Goal: Find specific page/section: Find specific page/section

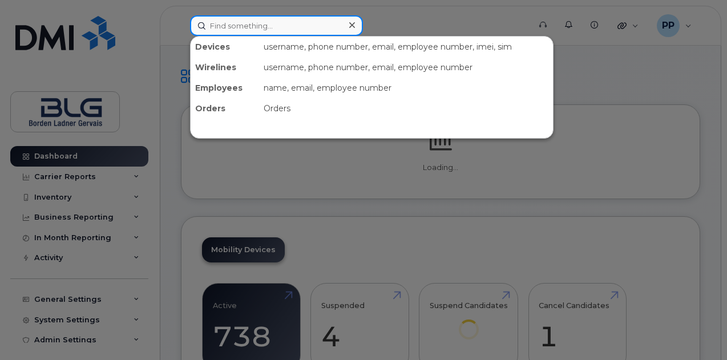
click at [249, 28] on input at bounding box center [276, 25] width 173 height 21
paste input "403-519-2805"
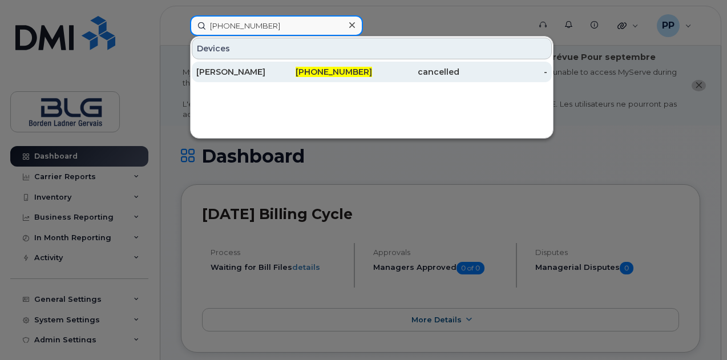
type input "403-519-2805"
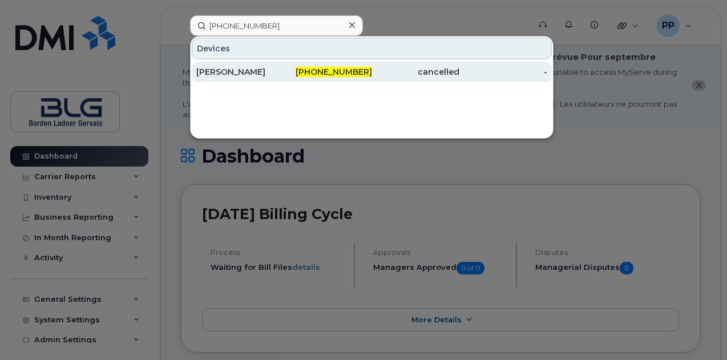
click at [266, 74] on div "[PERSON_NAME]" at bounding box center [240, 71] width 88 height 11
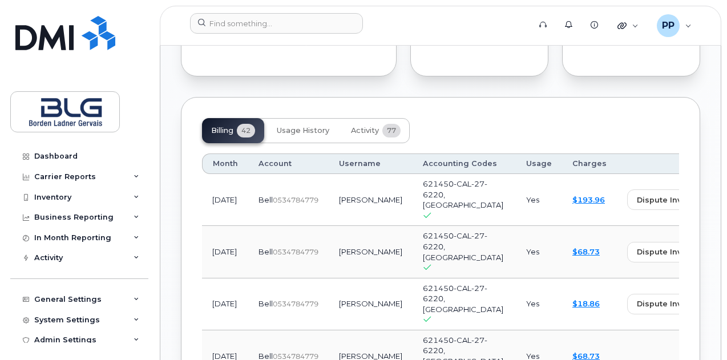
scroll to position [1256, 0]
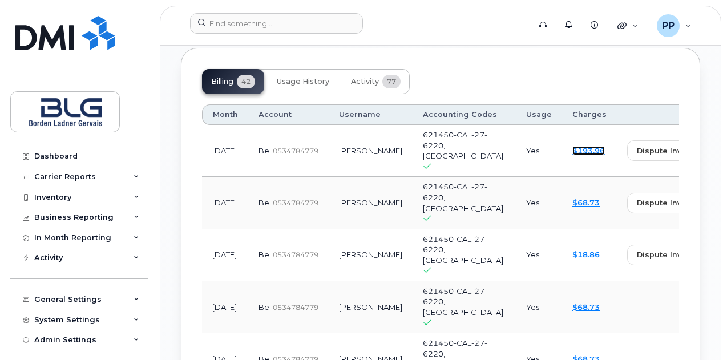
click at [573, 155] on link "$193.96" at bounding box center [589, 150] width 33 height 9
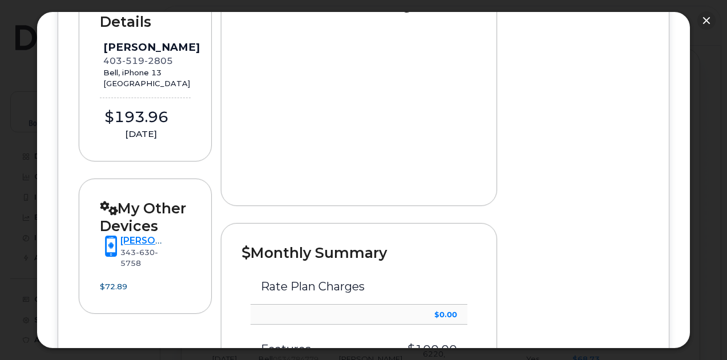
scroll to position [400, 0]
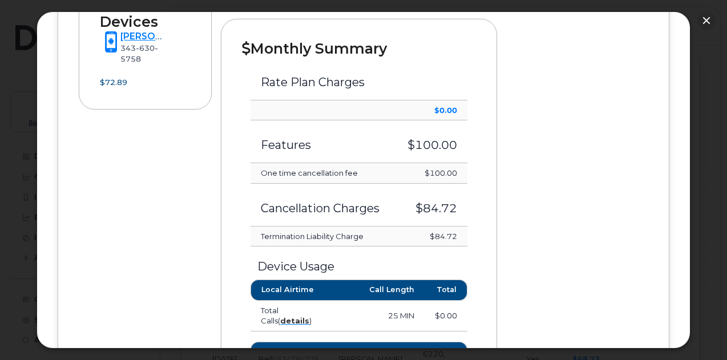
click at [447, 231] on td "$84.72" at bounding box center [431, 237] width 73 height 21
copy div "$84.72"
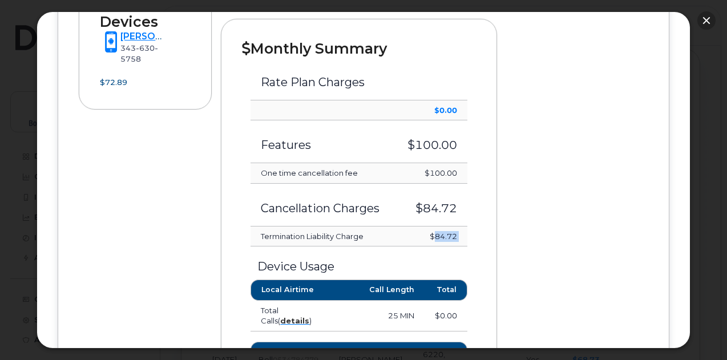
click at [702, 19] on button "button" at bounding box center [707, 20] width 18 height 18
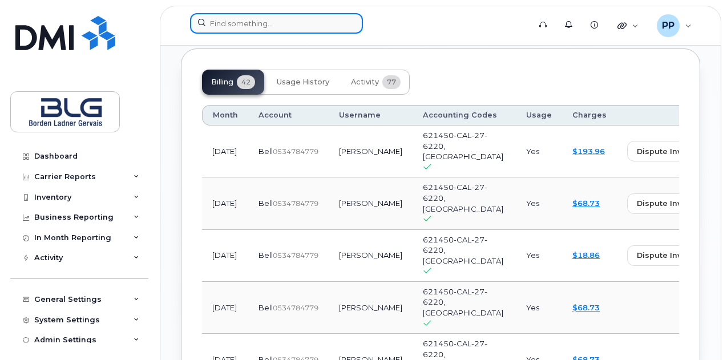
click at [334, 29] on input at bounding box center [276, 23] width 173 height 21
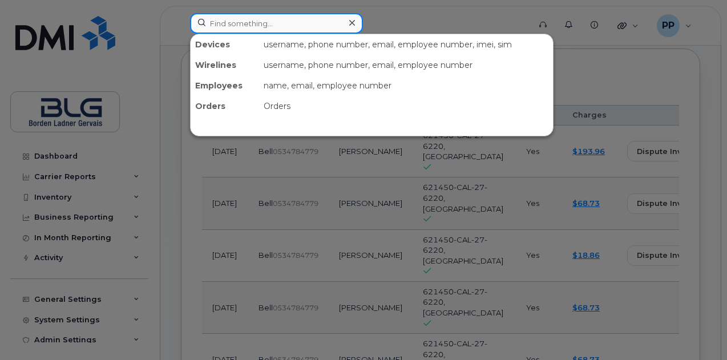
paste input "613-558-3741"
type input "613-558-3741"
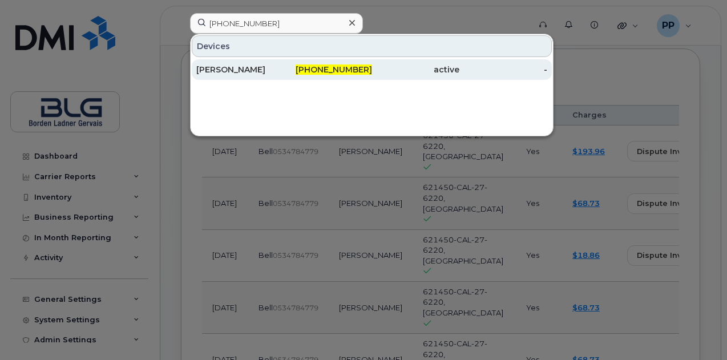
click at [272, 66] on div "Kristen Crain" at bounding box center [240, 69] width 88 height 11
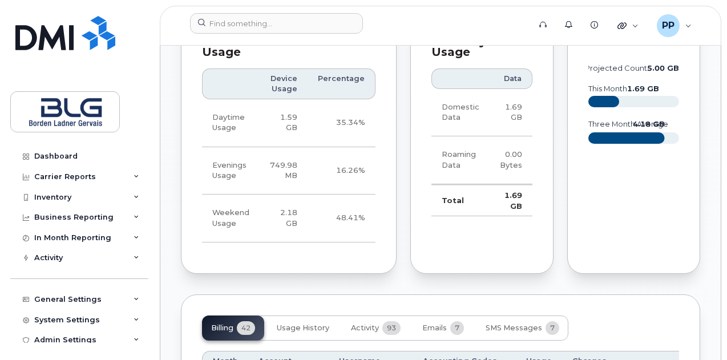
scroll to position [1085, 0]
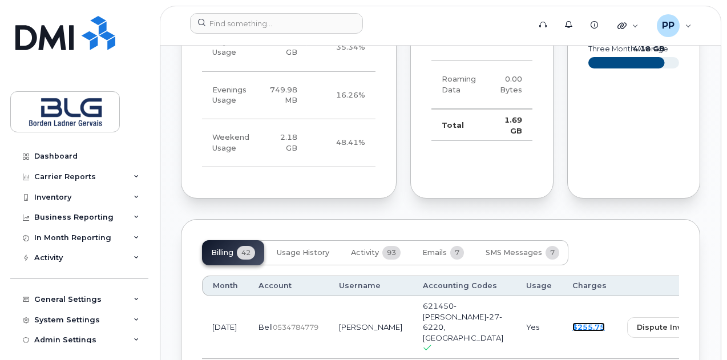
click at [573, 323] on link "$255.75" at bounding box center [589, 327] width 33 height 9
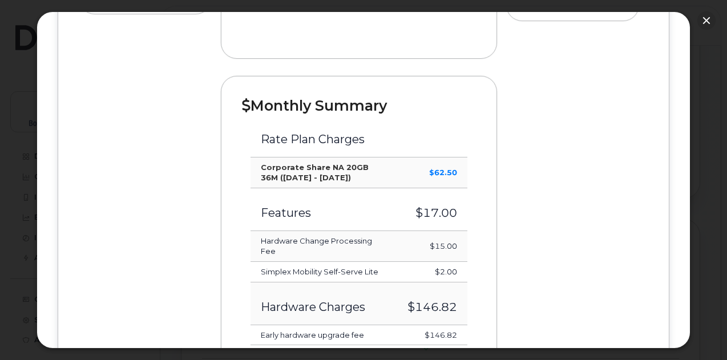
scroll to position [400, 0]
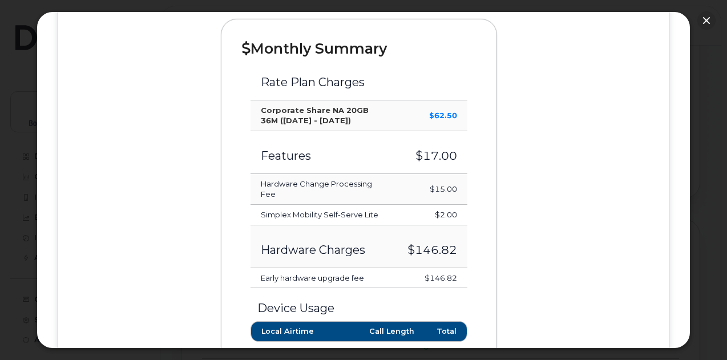
click at [443, 273] on td "$146.82" at bounding box center [432, 278] width 70 height 21
click at [444, 273] on td "$146.82" at bounding box center [432, 278] width 70 height 21
copy div "$146.82"
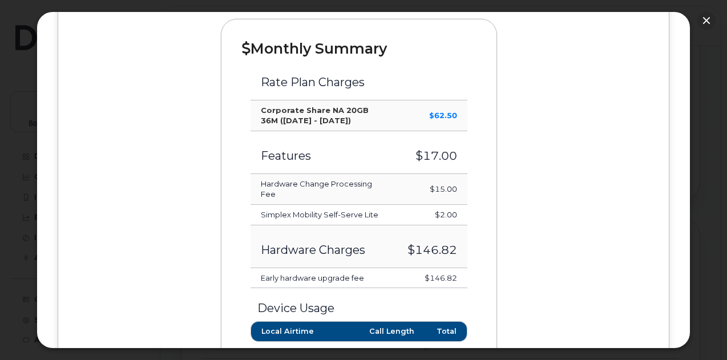
click at [432, 186] on td "$15.00" at bounding box center [432, 189] width 70 height 31
click at [700, 15] on button "button" at bounding box center [707, 20] width 18 height 18
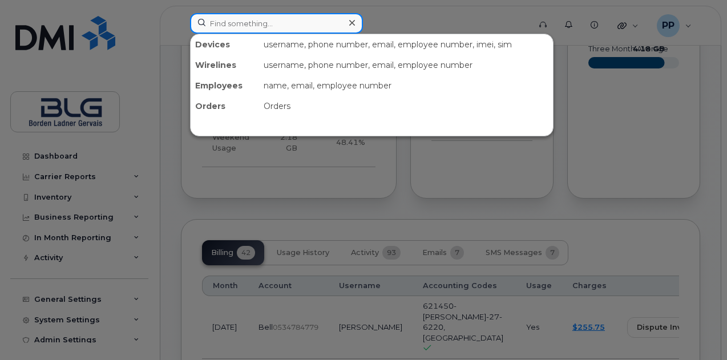
click at [304, 25] on input at bounding box center [276, 23] width 173 height 21
paste input "416-569-6860"
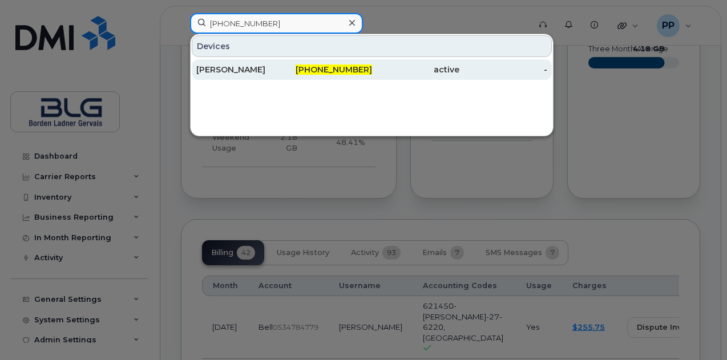
type input "416-569-6860"
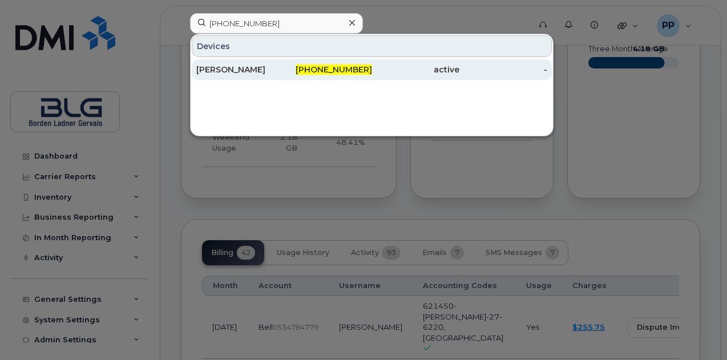
click at [277, 74] on div "Yael Bogler" at bounding box center [240, 69] width 88 height 11
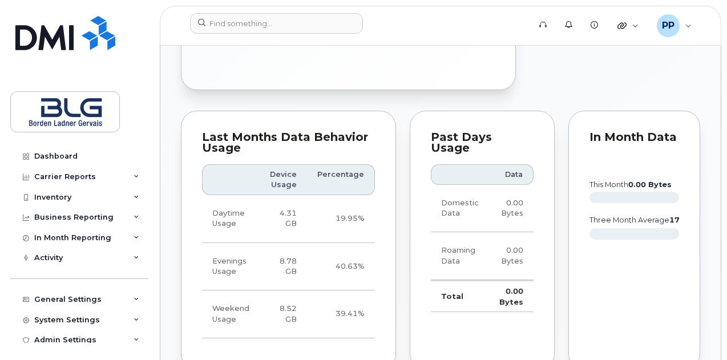
scroll to position [1313, 0]
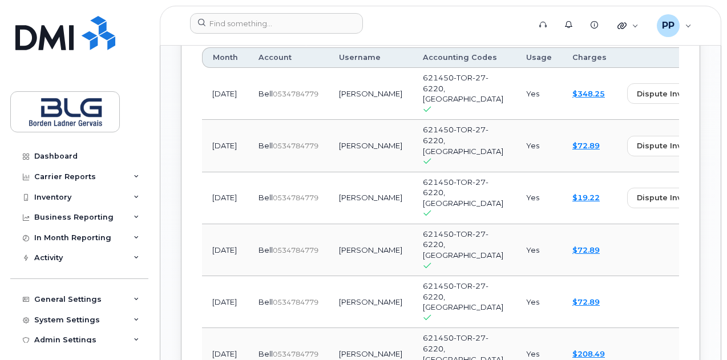
click at [562, 68] on td "$348.25" at bounding box center [589, 94] width 55 height 52
click at [573, 89] on link "$348.25" at bounding box center [589, 93] width 33 height 9
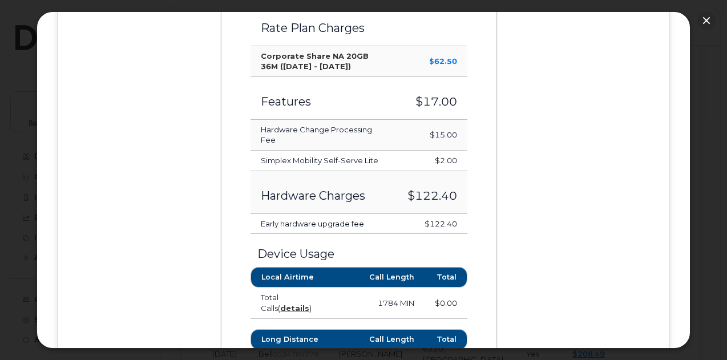
scroll to position [457, 0]
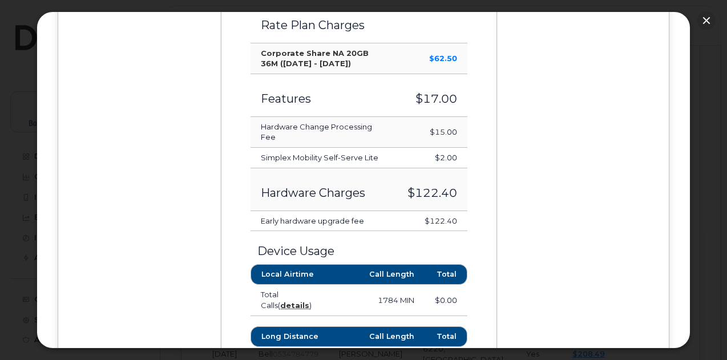
drag, startPoint x: 428, startPoint y: 215, endPoint x: 458, endPoint y: 216, distance: 30.3
click at [458, 216] on td "$122.40" at bounding box center [432, 221] width 70 height 21
copy td "122.40"
click at [702, 17] on button "button" at bounding box center [707, 20] width 18 height 18
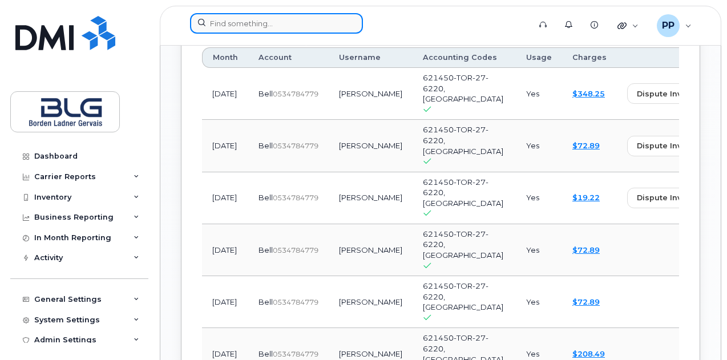
click at [284, 31] on input at bounding box center [276, 23] width 173 height 21
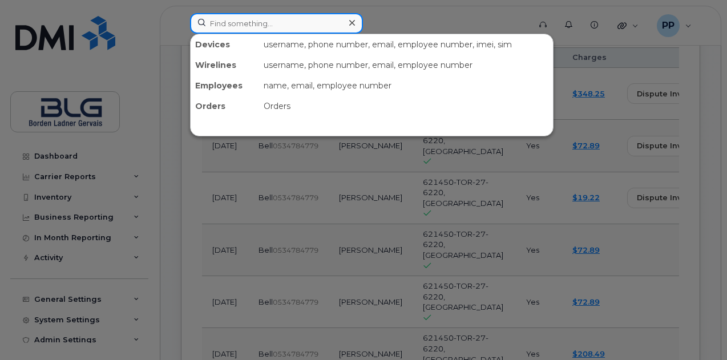
paste input "403-923-9505"
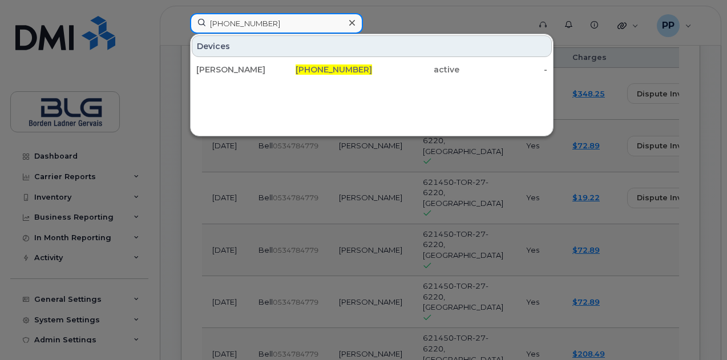
type input "403-923-9505"
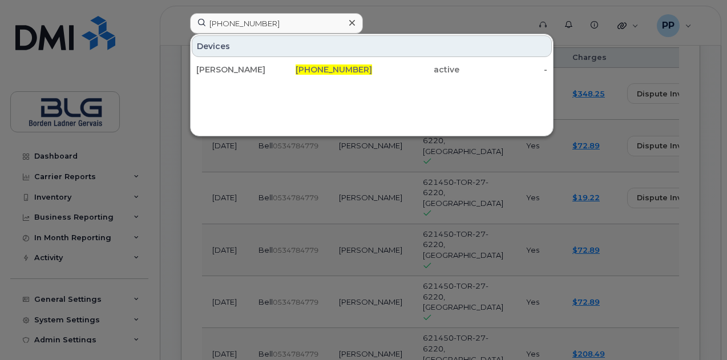
click at [274, 68] on div "Scott Wilson" at bounding box center [240, 69] width 88 height 11
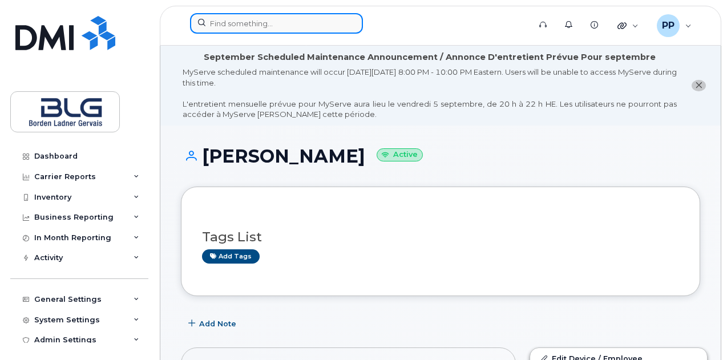
click at [326, 29] on input at bounding box center [276, 23] width 173 height 21
paste input "[PHONE_NUMBER]"
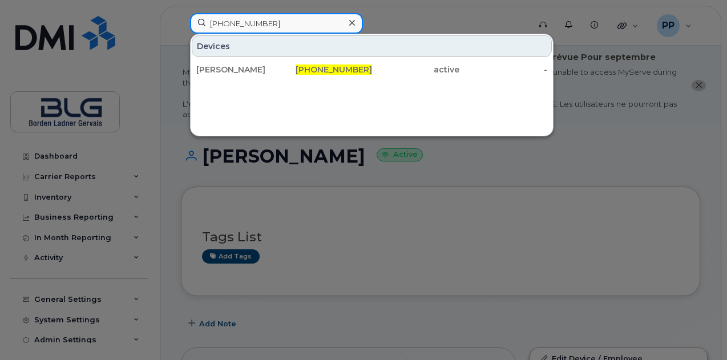
type input "[PHONE_NUMBER]"
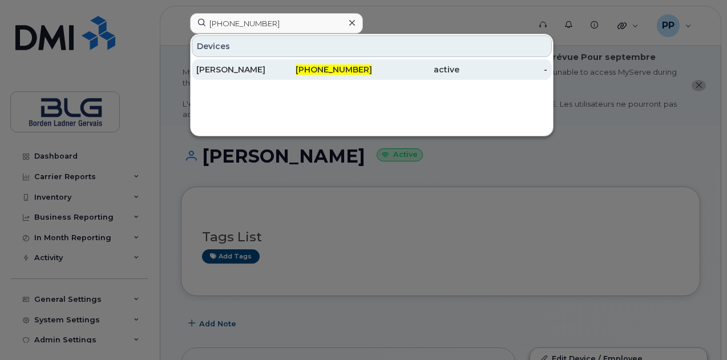
drag, startPoint x: 288, startPoint y: 65, endPoint x: 264, endPoint y: 73, distance: 25.8
click at [264, 73] on div "[PERSON_NAME]" at bounding box center [240, 69] width 88 height 11
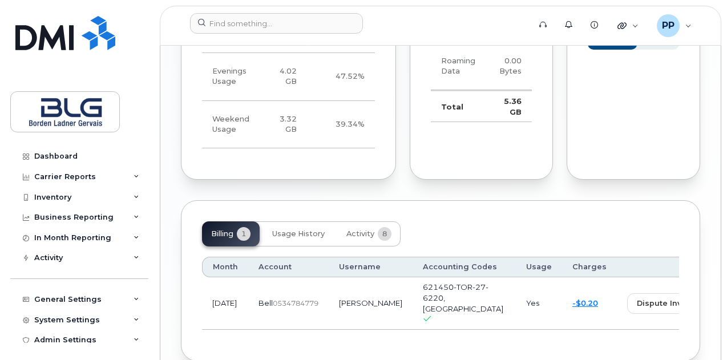
scroll to position [1140, 0]
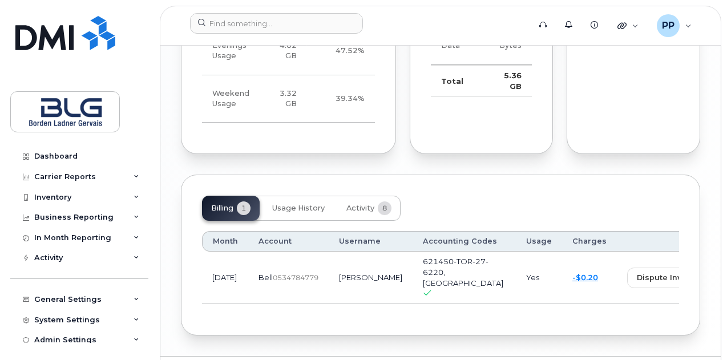
click at [562, 255] on td "-$0.20" at bounding box center [589, 278] width 55 height 52
click at [573, 272] on div "-$0.20" at bounding box center [590, 277] width 34 height 11
click at [573, 273] on link "-$0.20" at bounding box center [586, 277] width 26 height 9
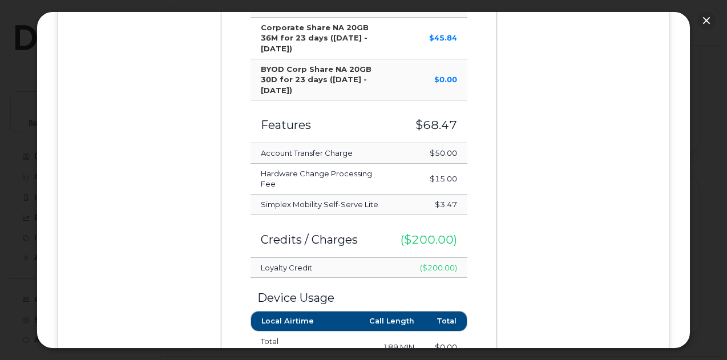
scroll to position [514, 0]
click at [438, 146] on td "$50.00" at bounding box center [428, 153] width 77 height 21
click at [445, 176] on td "$15.00" at bounding box center [428, 178] width 77 height 31
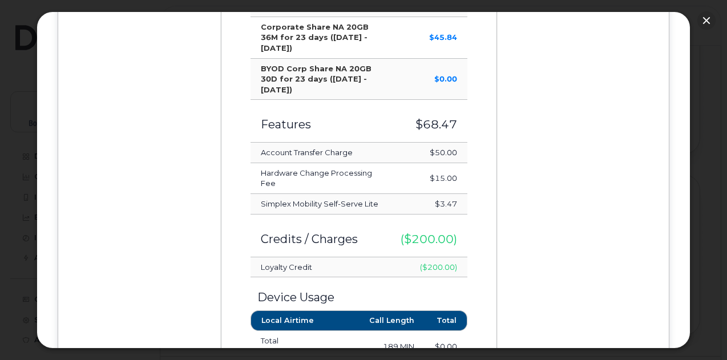
click at [445, 176] on td "$15.00" at bounding box center [428, 178] width 77 height 31
click at [446, 194] on td "$3.47" at bounding box center [428, 204] width 77 height 21
click at [449, 183] on td "$15.00" at bounding box center [428, 178] width 77 height 31
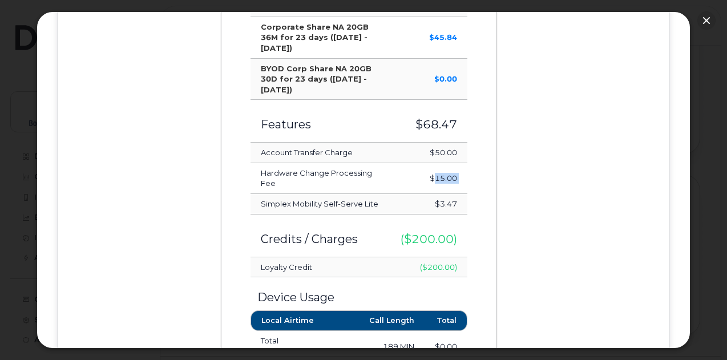
click at [449, 183] on td "$15.00" at bounding box center [428, 178] width 77 height 31
click at [446, 199] on td "$3.47" at bounding box center [428, 204] width 77 height 21
click at [430, 235] on h3 "($200.00)" at bounding box center [429, 239] width 57 height 13
click at [704, 19] on button "button" at bounding box center [707, 20] width 18 height 18
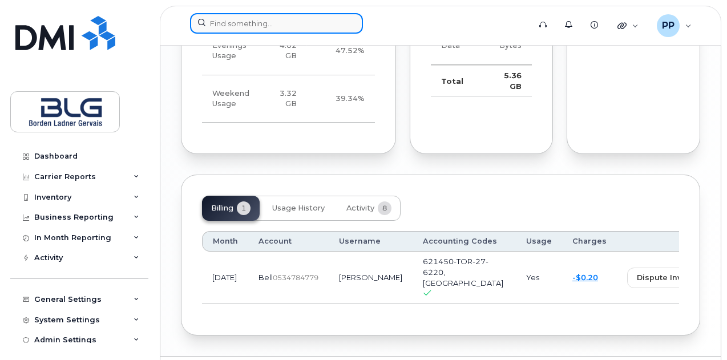
click at [266, 26] on input at bounding box center [276, 23] width 173 height 21
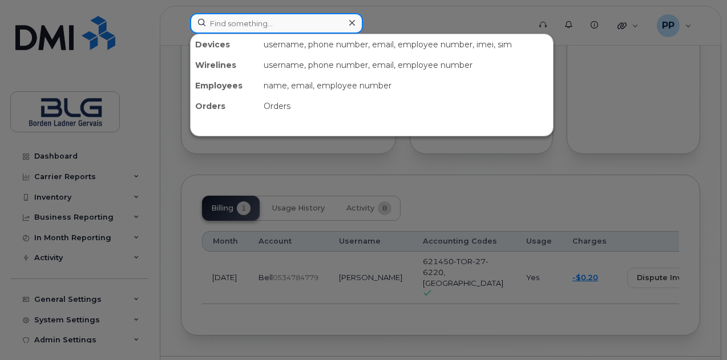
paste input "416-859-9461"
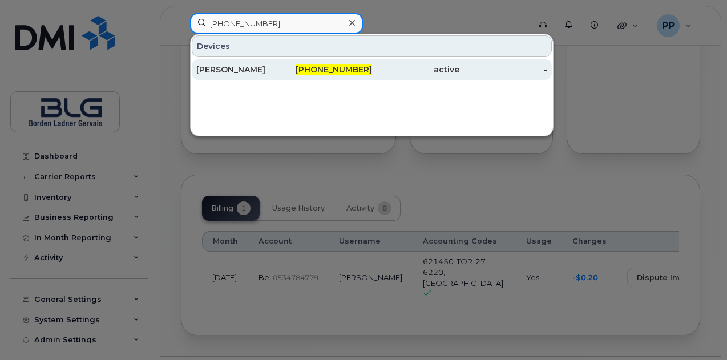
type input "416-859-9461"
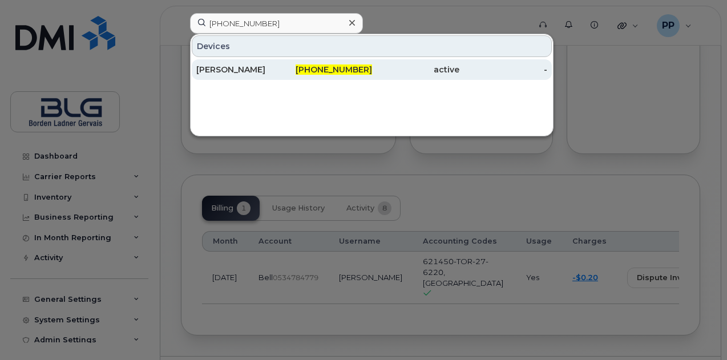
click at [249, 69] on div "Ira Nishisato" at bounding box center [240, 69] width 88 height 11
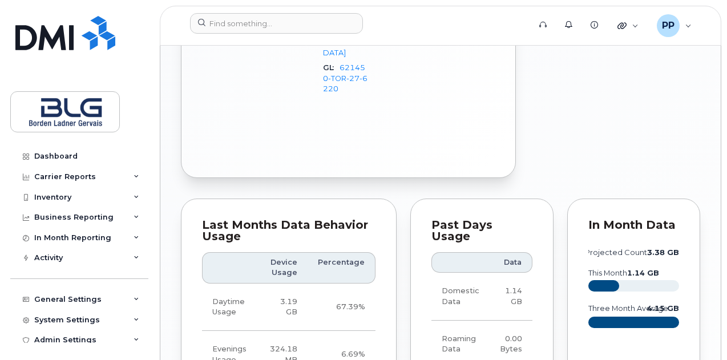
scroll to position [1189, 0]
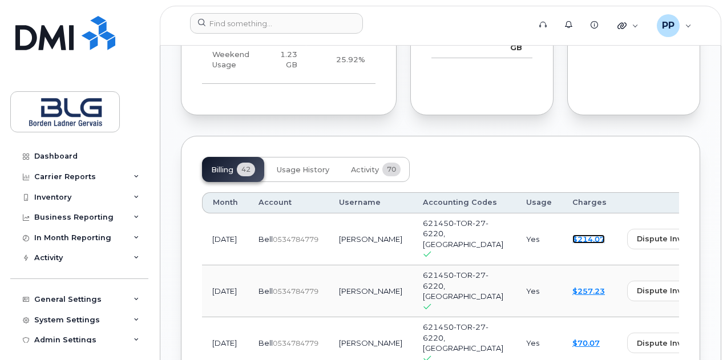
click at [573, 235] on link "$214.07" at bounding box center [589, 239] width 33 height 9
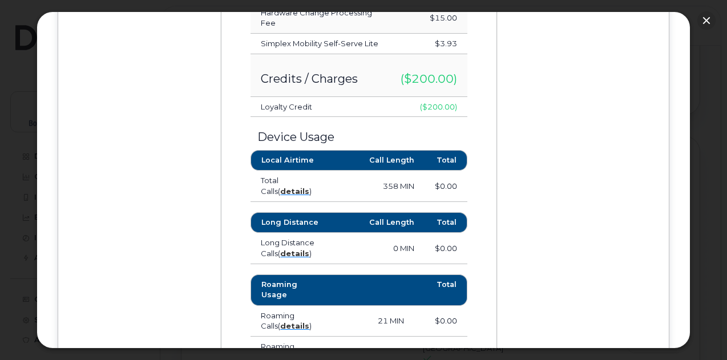
scroll to position [400, 0]
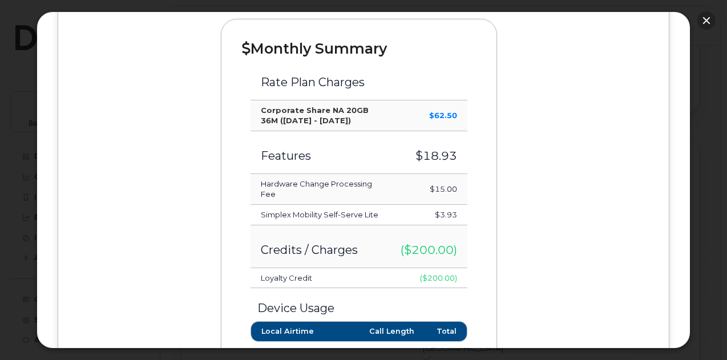
click at [706, 17] on button "button" at bounding box center [707, 20] width 18 height 18
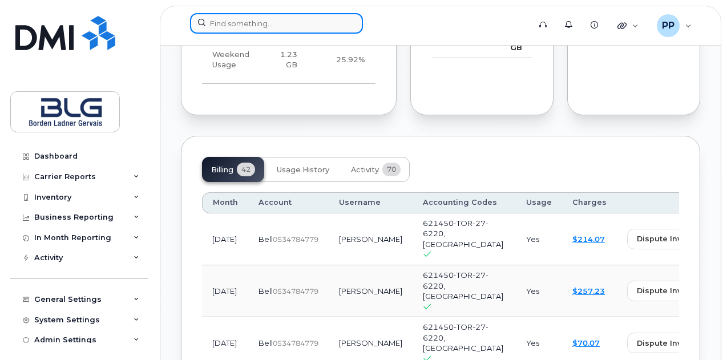
click at [298, 26] on input at bounding box center [276, 23] width 173 height 21
paste input "416-433-9131"
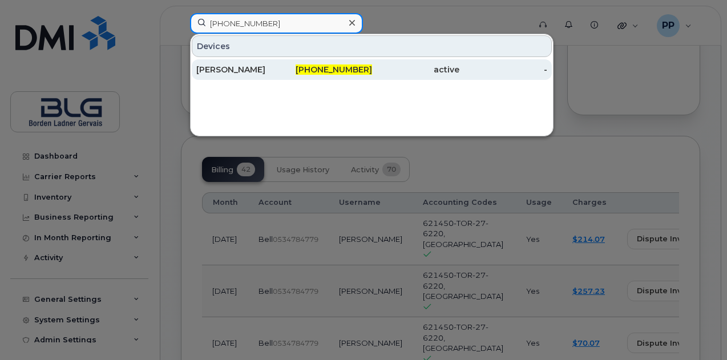
type input "416-433-9131"
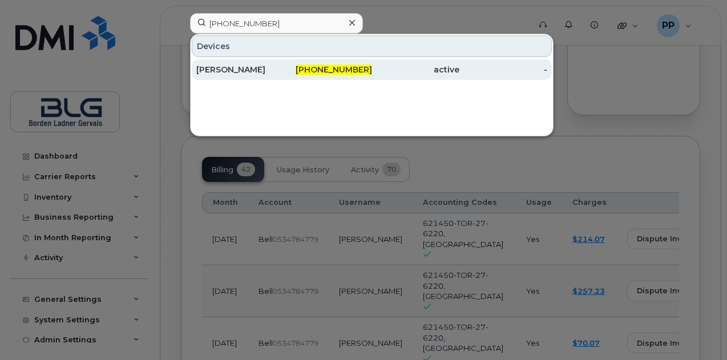
click at [253, 68] on div "Brian Dingle" at bounding box center [240, 69] width 88 height 11
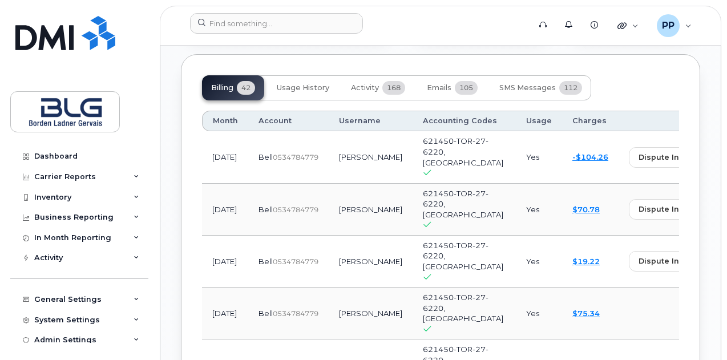
scroll to position [1256, 0]
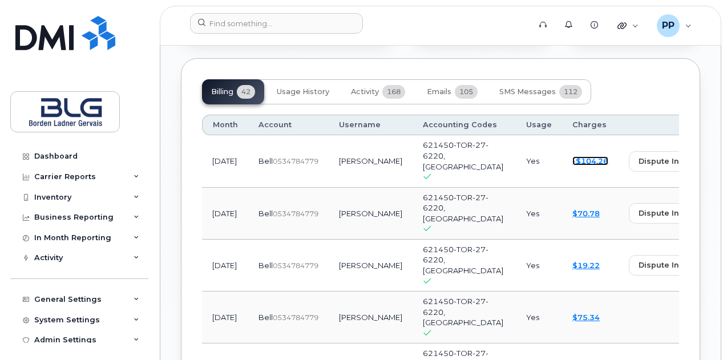
click at [573, 156] on link "-$104.26" at bounding box center [591, 160] width 36 height 9
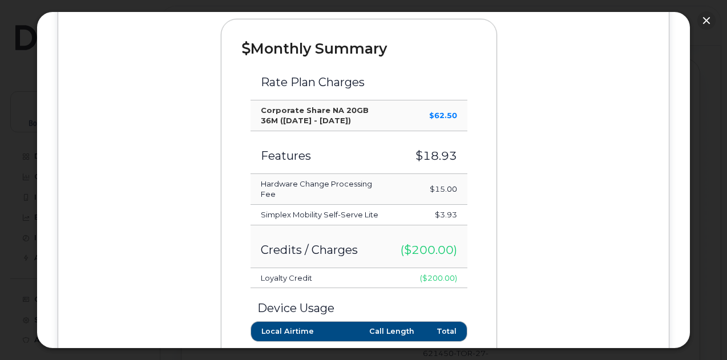
scroll to position [514, 0]
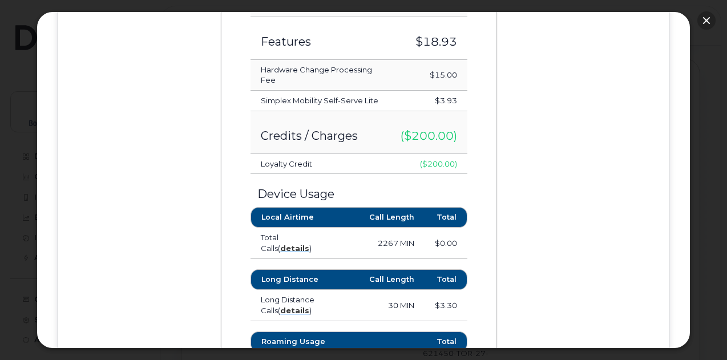
click at [698, 19] on button "button" at bounding box center [707, 20] width 18 height 18
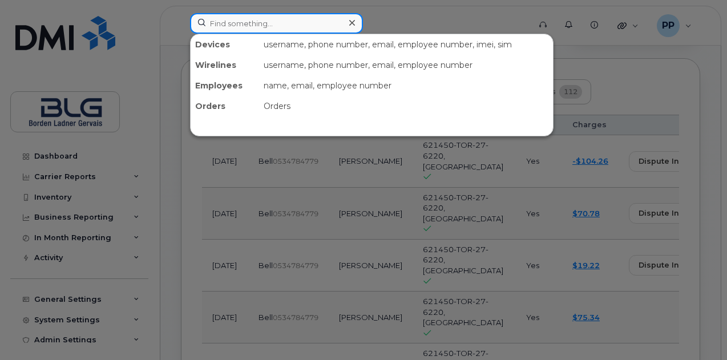
click at [259, 25] on input at bounding box center [276, 23] width 173 height 21
paste input "613-794-6575"
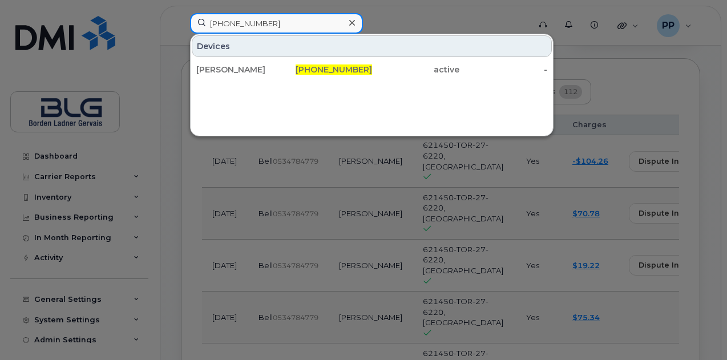
type input "613-794-6575"
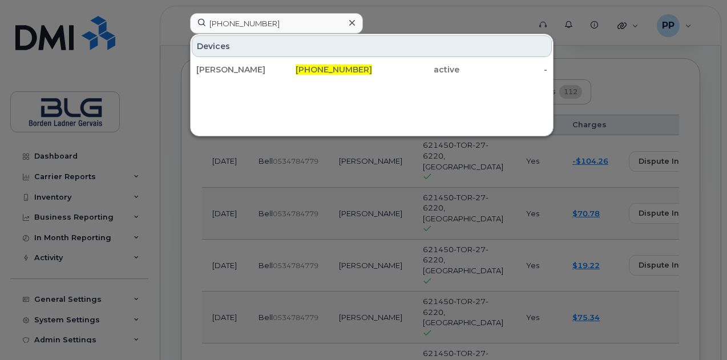
click at [247, 68] on div "[PERSON_NAME]" at bounding box center [240, 69] width 88 height 11
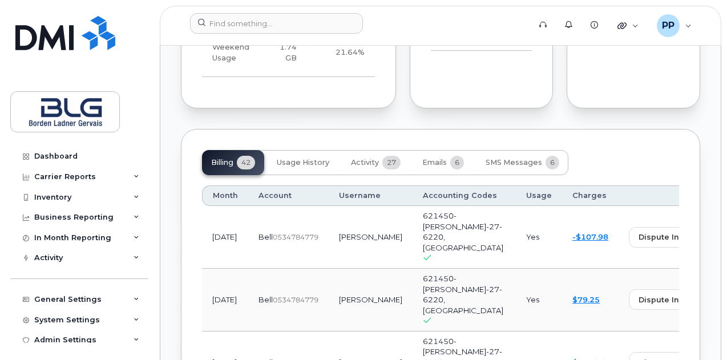
scroll to position [1205, 0]
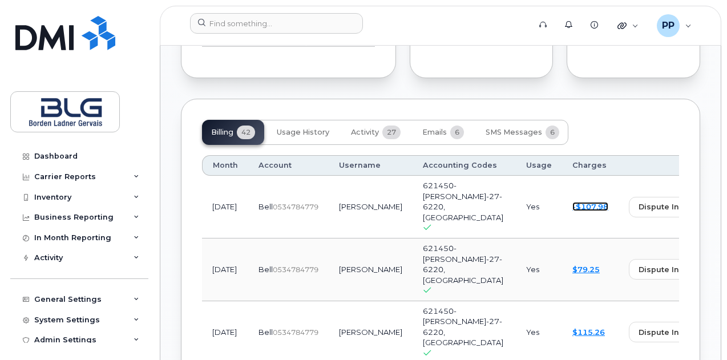
click at [573, 202] on link "-$107.98" at bounding box center [591, 206] width 36 height 9
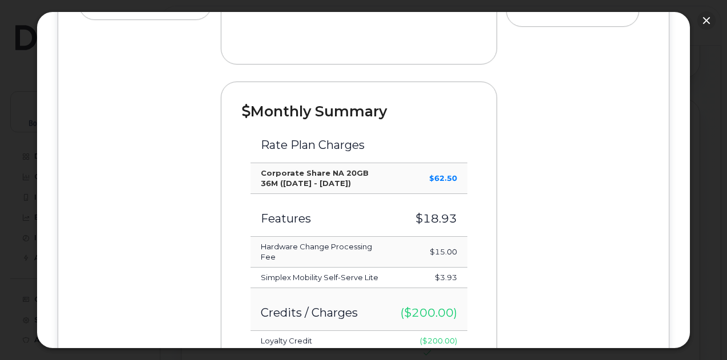
scroll to position [400, 0]
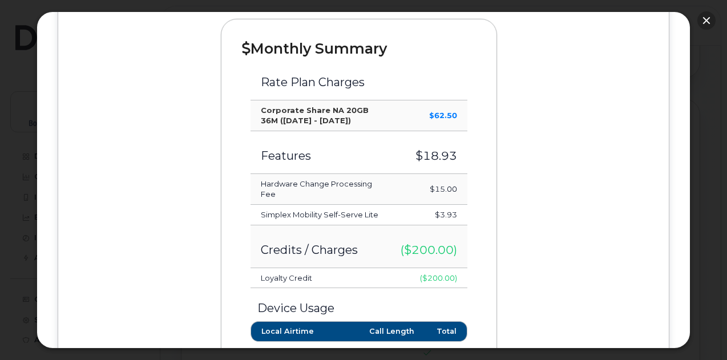
click at [699, 19] on button "button" at bounding box center [707, 20] width 18 height 18
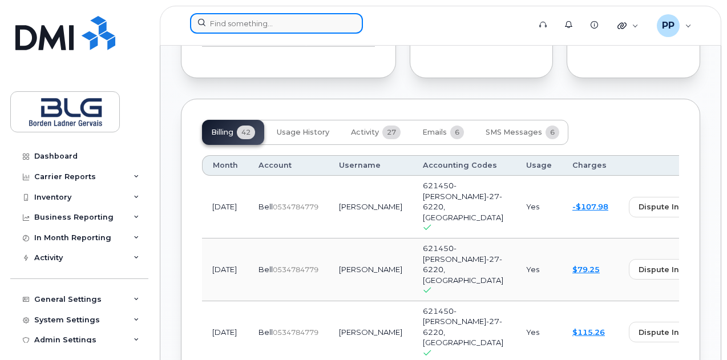
click at [298, 26] on input at bounding box center [276, 23] width 173 height 21
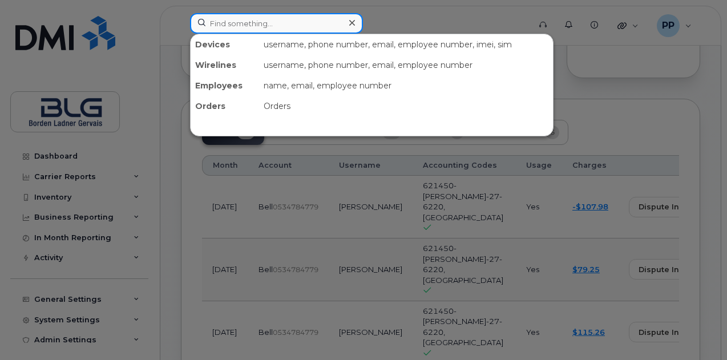
paste input "416-577-9862"
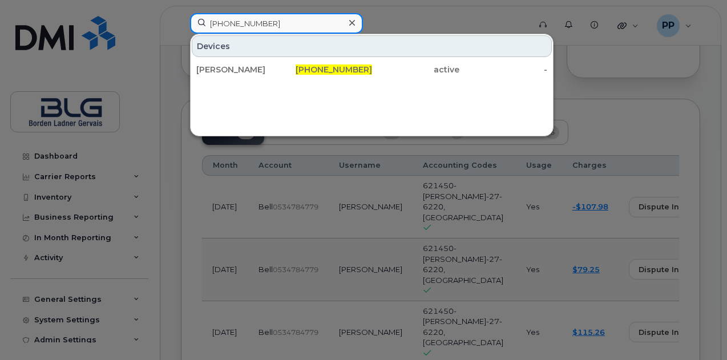
type input "416-577-9862"
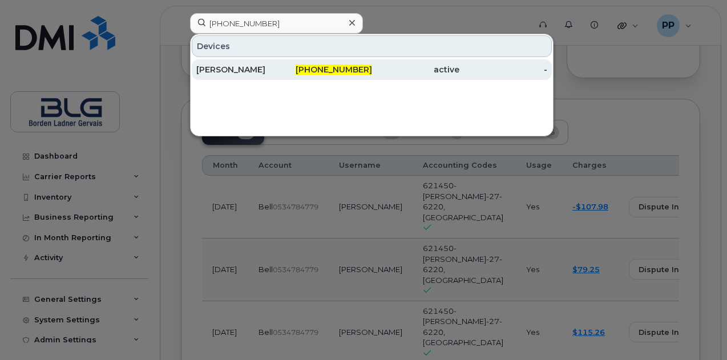
click at [254, 72] on div "[PERSON_NAME]" at bounding box center [240, 69] width 88 height 11
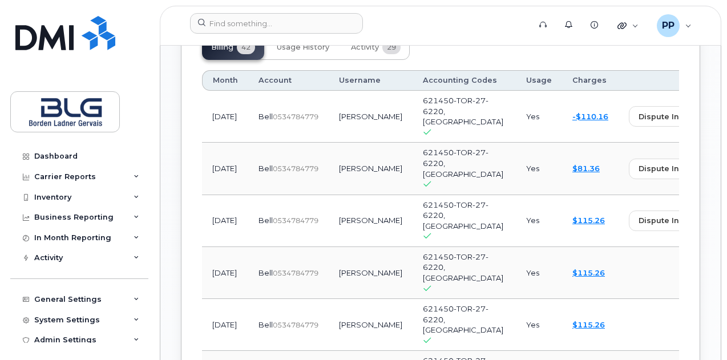
scroll to position [1142, 0]
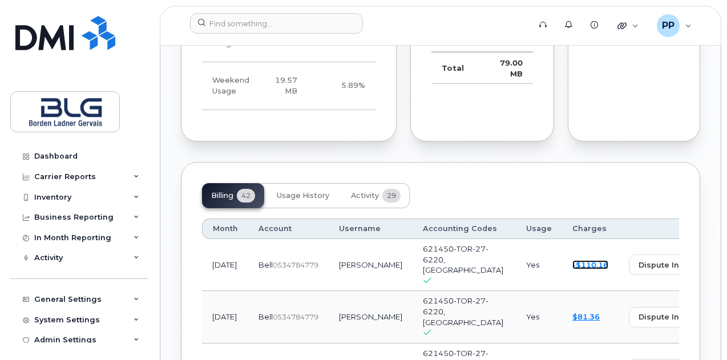
click at [573, 260] on link "-$110.16" at bounding box center [591, 264] width 36 height 9
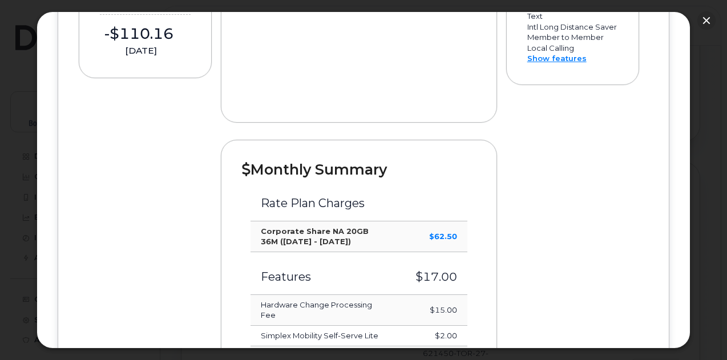
scroll to position [400, 0]
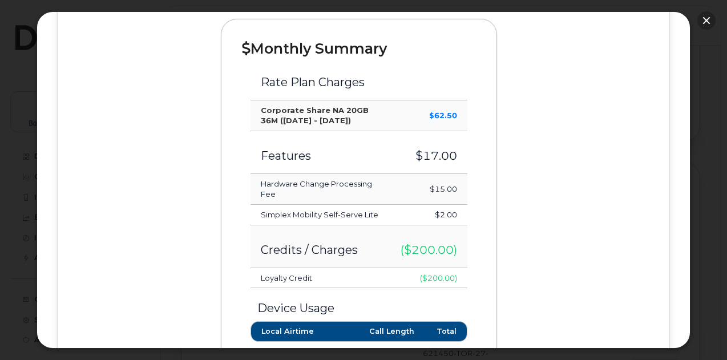
click at [701, 17] on button "button" at bounding box center [707, 20] width 18 height 18
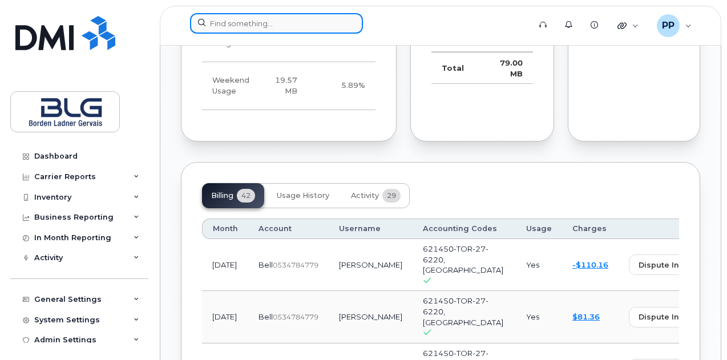
click at [250, 17] on input at bounding box center [276, 23] width 173 height 21
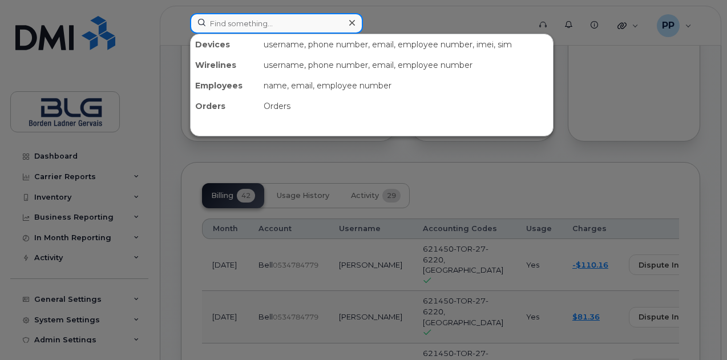
paste input "[PHONE_NUMBER]"
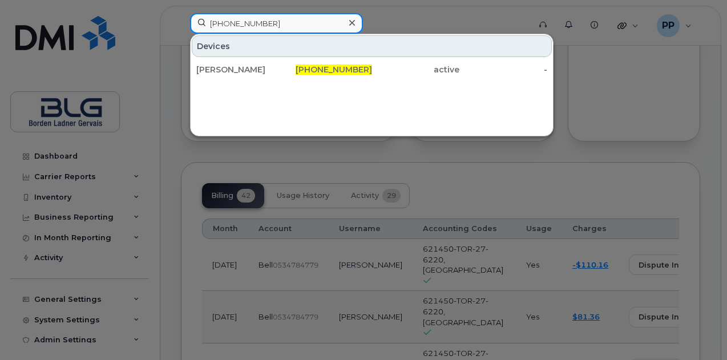
type input "[PHONE_NUMBER]"
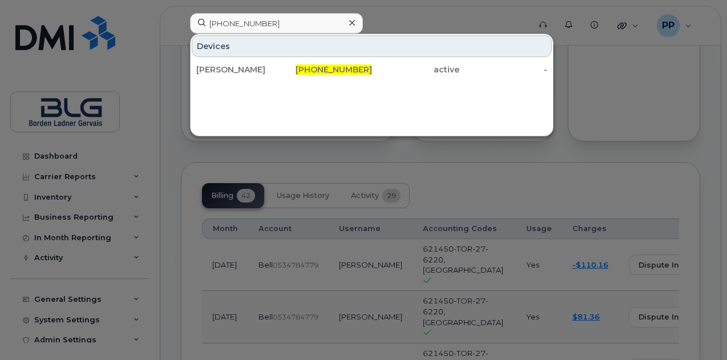
click at [241, 69] on div "[PERSON_NAME]" at bounding box center [240, 69] width 88 height 11
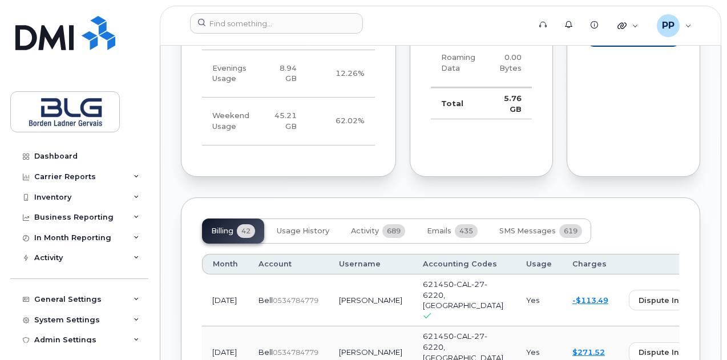
scroll to position [1199, 0]
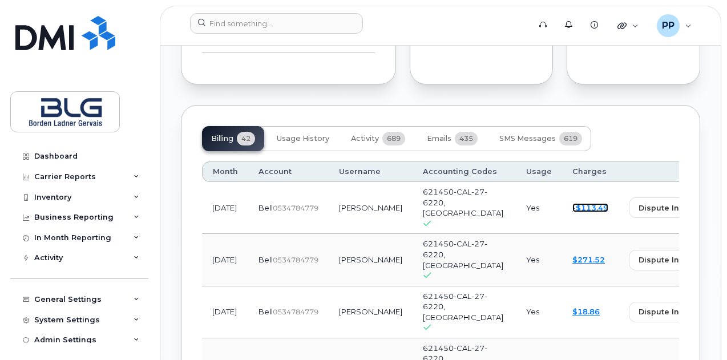
click at [573, 203] on link "-$113.49" at bounding box center [591, 207] width 36 height 9
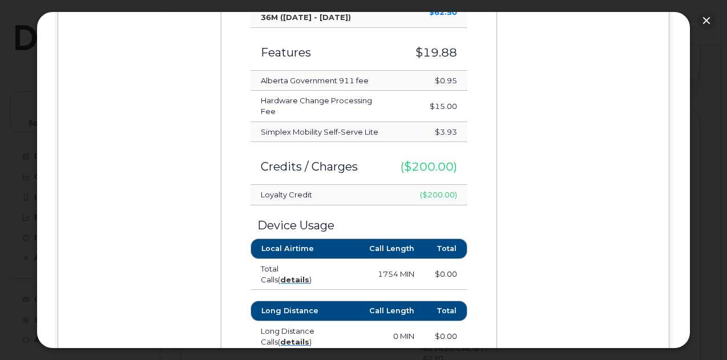
scroll to position [514, 0]
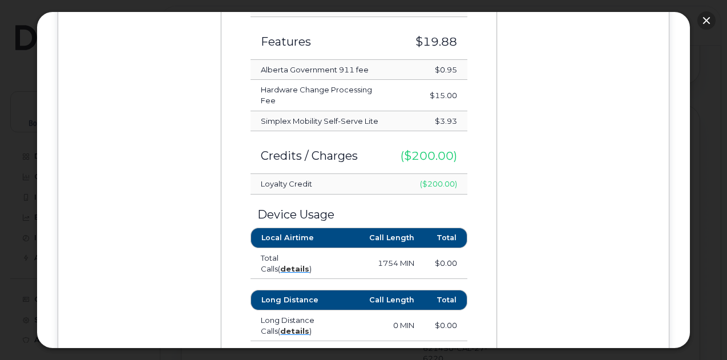
click at [705, 20] on button "button" at bounding box center [707, 20] width 18 height 18
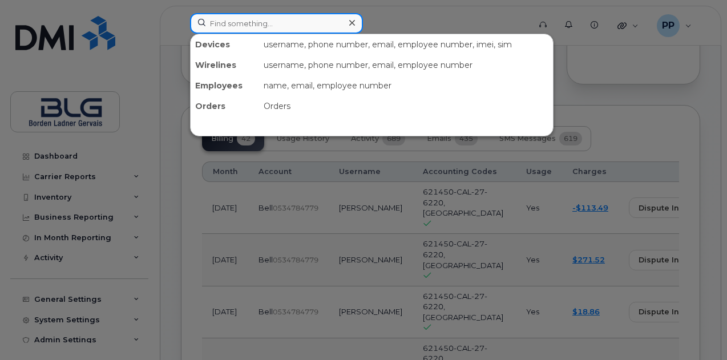
click at [261, 27] on input at bounding box center [276, 23] width 173 height 21
paste input "403-478-8673"
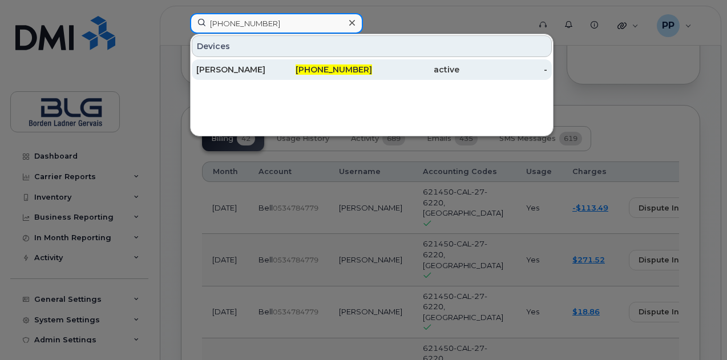
type input "403-478-8673"
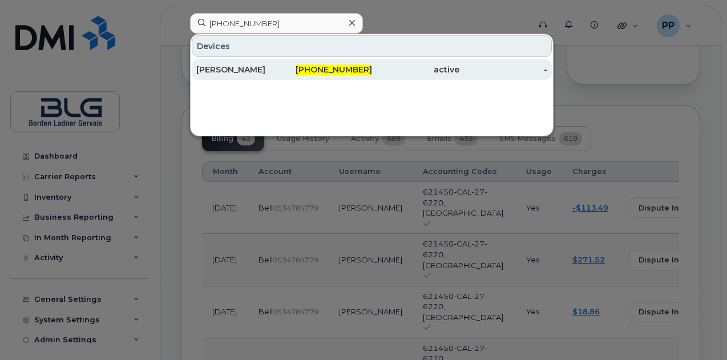
click at [252, 61] on div "Peter Bryan" at bounding box center [240, 69] width 88 height 21
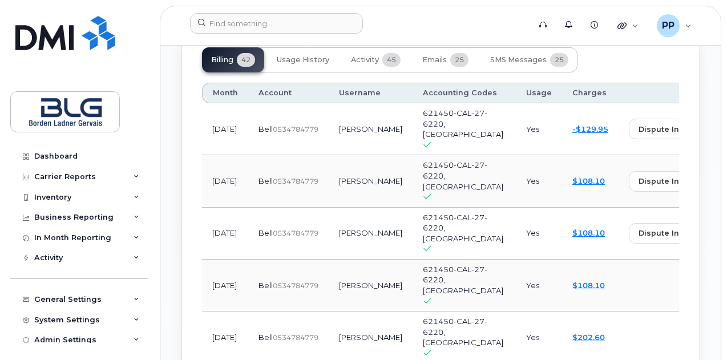
scroll to position [1199, 0]
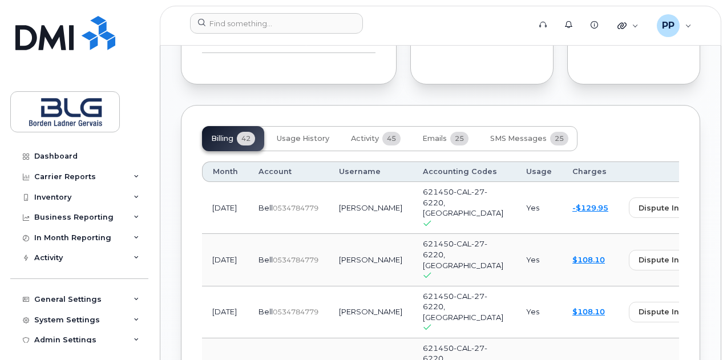
click at [562, 182] on td "-$129.95" at bounding box center [590, 208] width 57 height 52
click at [573, 203] on link "-$129.95" at bounding box center [591, 207] width 36 height 9
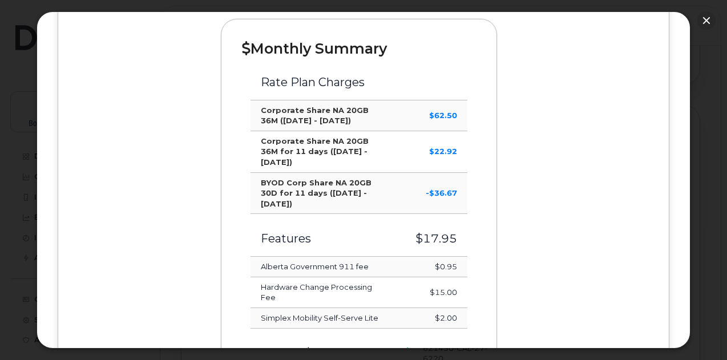
scroll to position [343, 0]
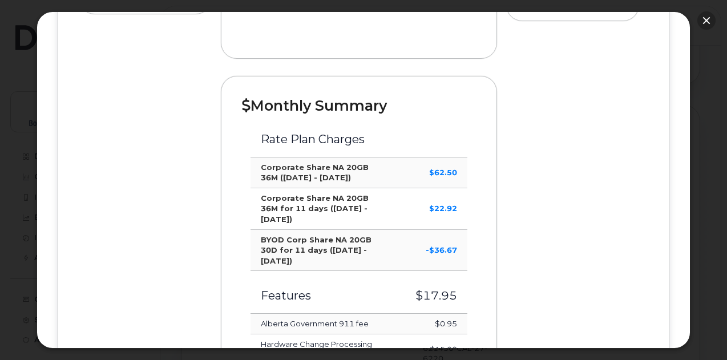
click at [707, 15] on button "button" at bounding box center [707, 20] width 18 height 18
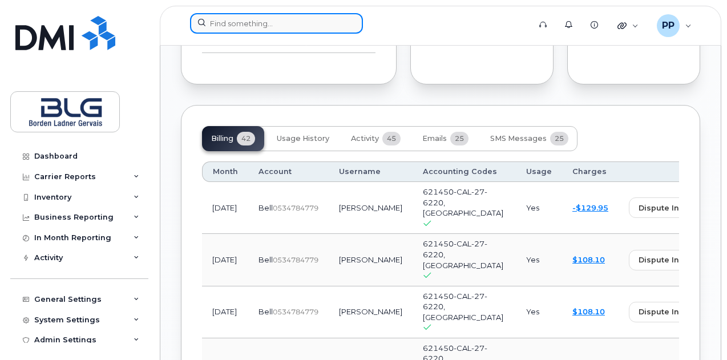
click at [301, 23] on input at bounding box center [276, 23] width 173 height 21
paste input "514-237-2155"
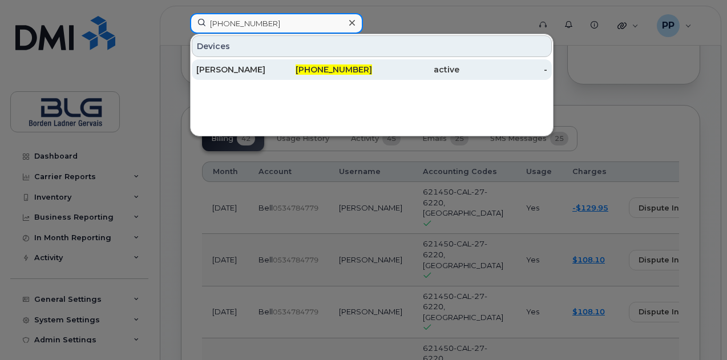
type input "514-237-2155"
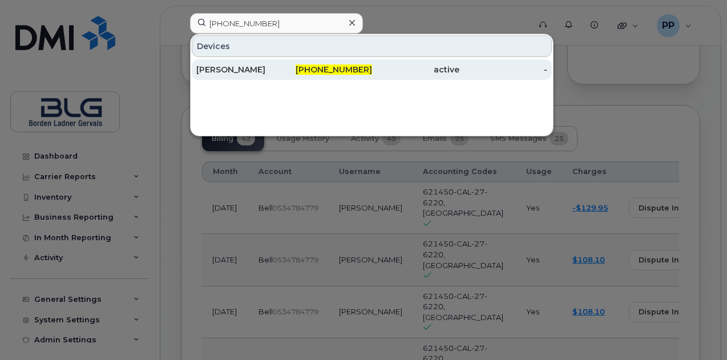
click at [276, 70] on div "[PERSON_NAME]" at bounding box center [240, 69] width 88 height 11
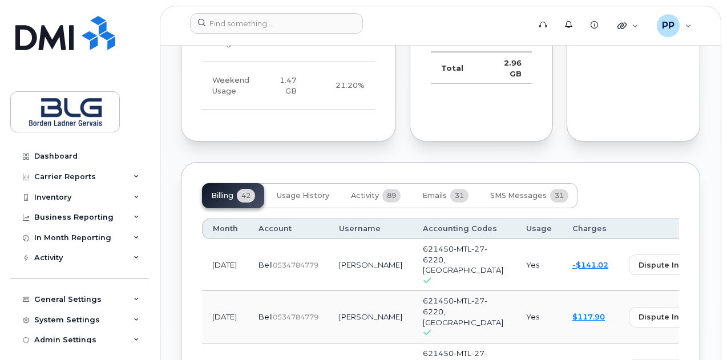
scroll to position [1256, 0]
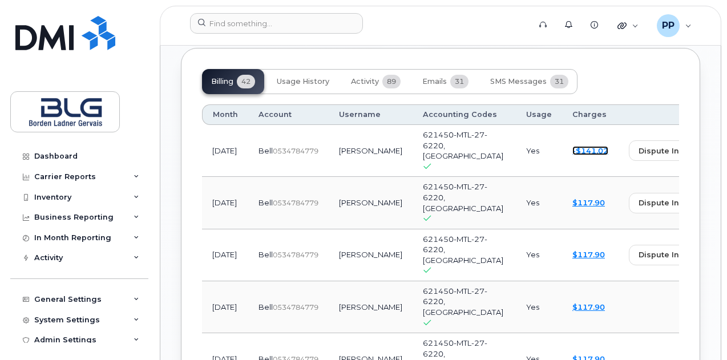
click at [573, 146] on link "-$141.02" at bounding box center [591, 150] width 36 height 9
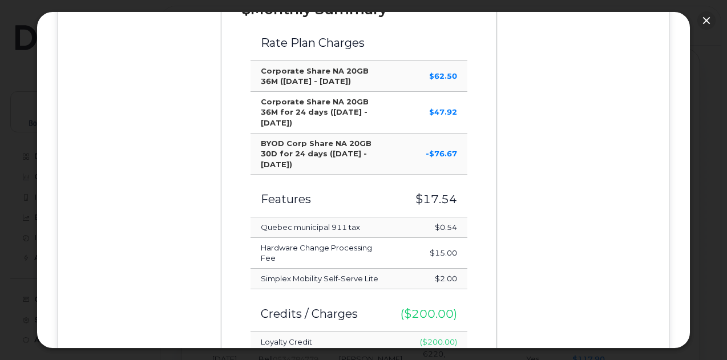
scroll to position [571, 0]
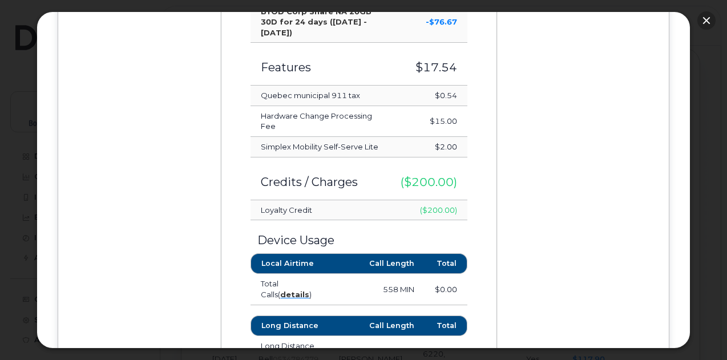
click at [706, 22] on button "button" at bounding box center [707, 20] width 18 height 18
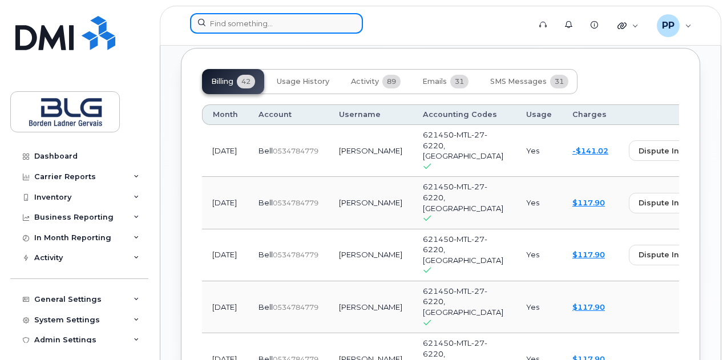
click at [301, 28] on input at bounding box center [276, 23] width 173 height 21
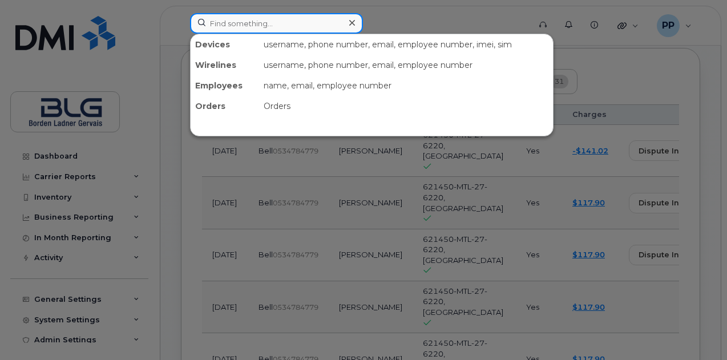
paste input "613-724-7672"
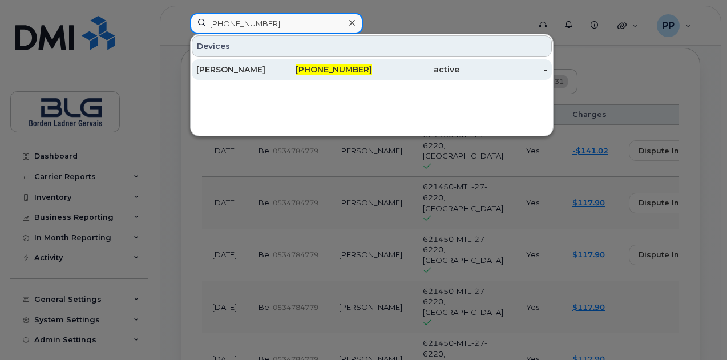
type input "613-724-7672"
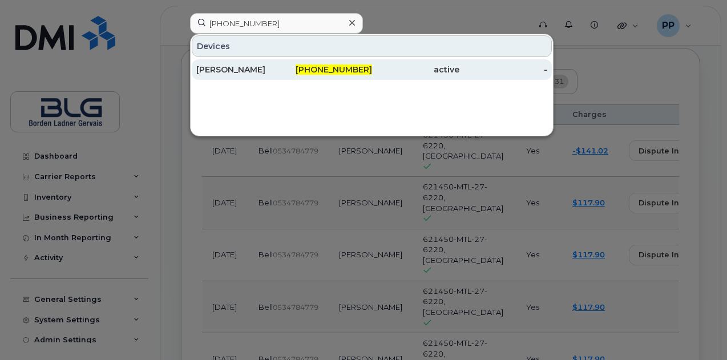
click at [293, 71] on div "613-724-7672" at bounding box center [328, 69] width 88 height 11
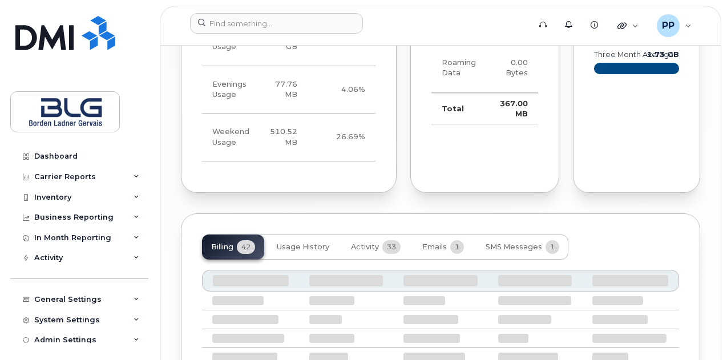
scroll to position [1194, 0]
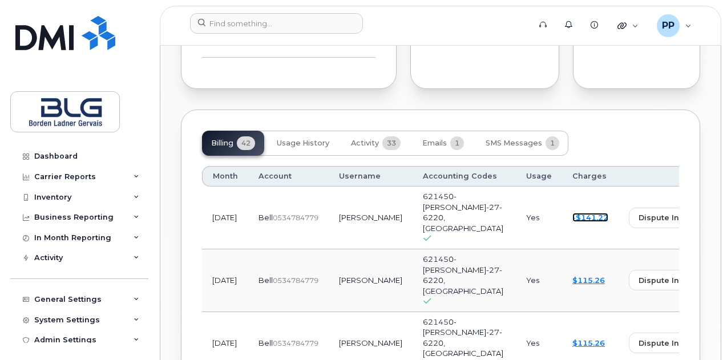
click at [573, 213] on link "-$141.22" at bounding box center [591, 217] width 36 height 9
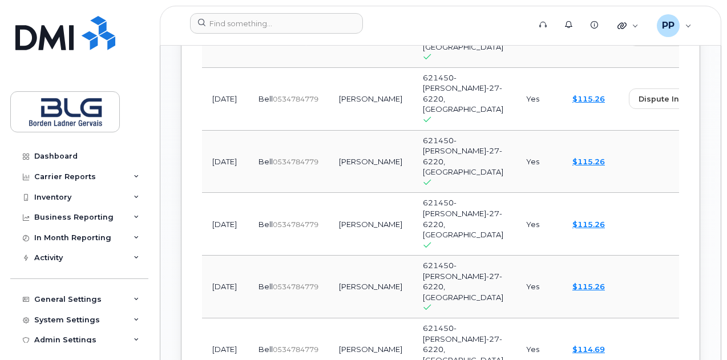
scroll to position [1251, 0]
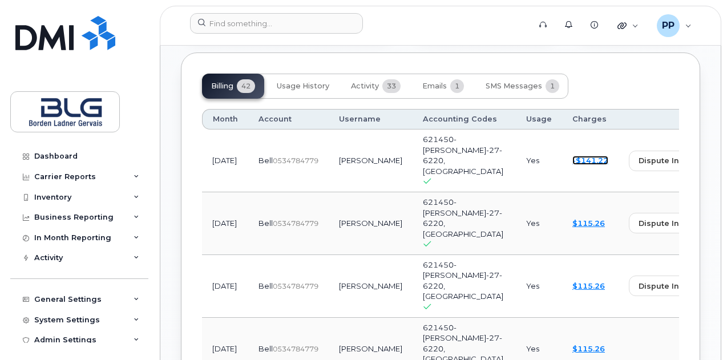
click at [573, 156] on link "-$141.22" at bounding box center [591, 160] width 36 height 9
click at [573, 219] on link "$115.26" at bounding box center [589, 223] width 33 height 9
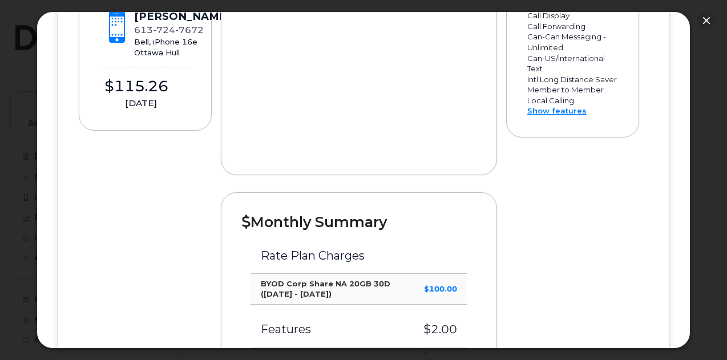
scroll to position [457, 0]
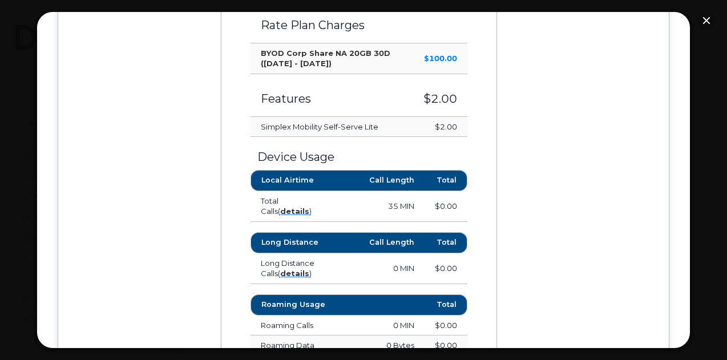
click at [714, 13] on div at bounding box center [363, 180] width 727 height 360
click at [707, 15] on button "button" at bounding box center [707, 20] width 18 height 18
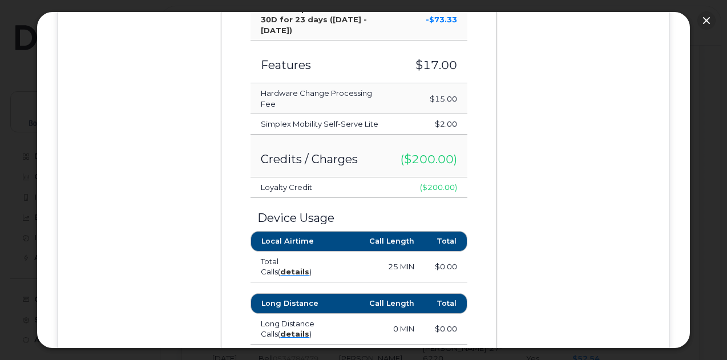
scroll to position [571, 0]
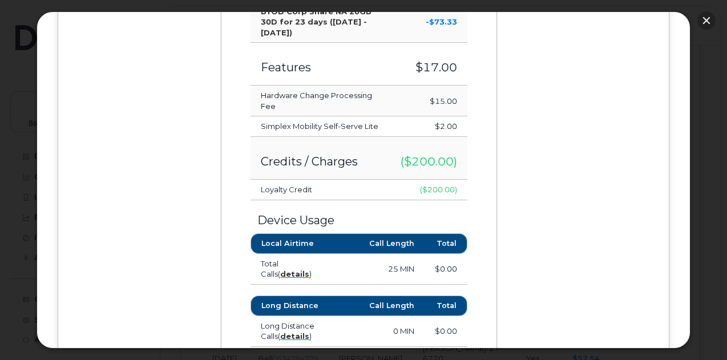
click at [704, 14] on button "button" at bounding box center [707, 20] width 18 height 18
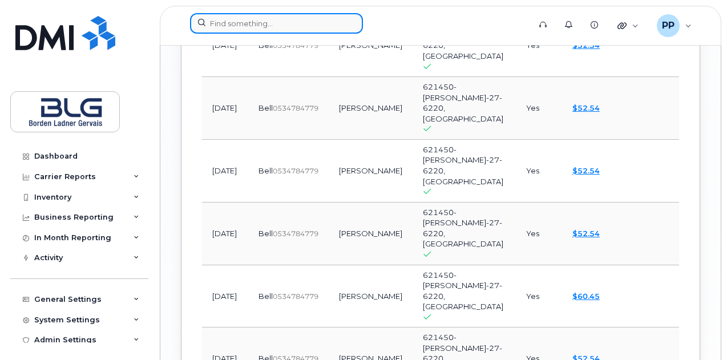
click at [305, 19] on input at bounding box center [276, 23] width 173 height 21
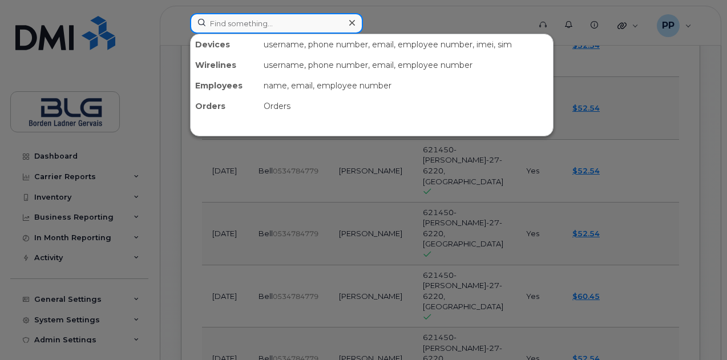
paste input "647-281-1793"
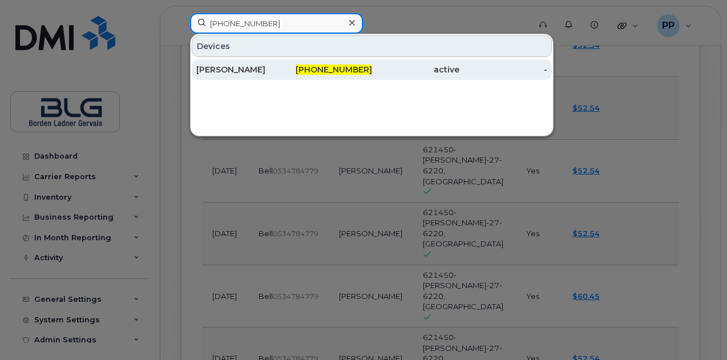
type input "647-281-1793"
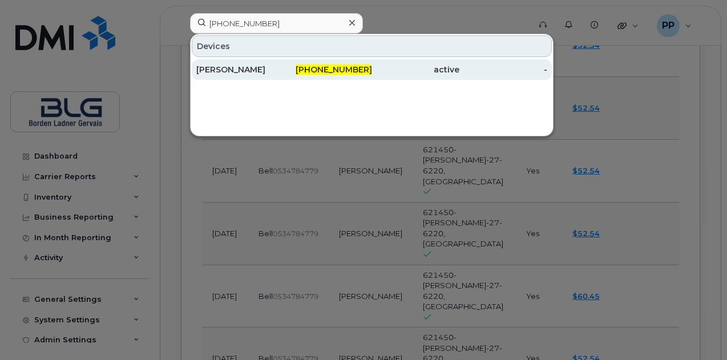
click at [287, 71] on div "647-281-1793" at bounding box center [328, 69] width 88 height 11
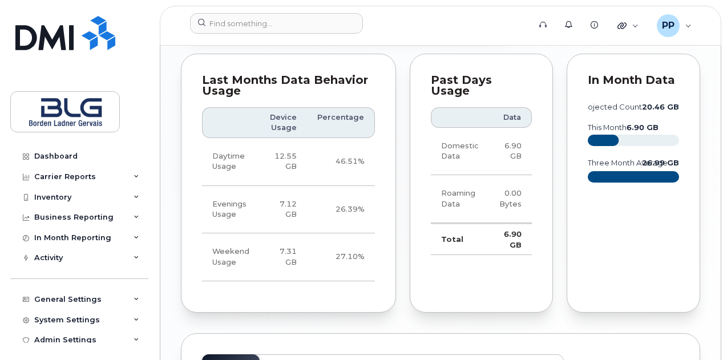
scroll to position [1129, 0]
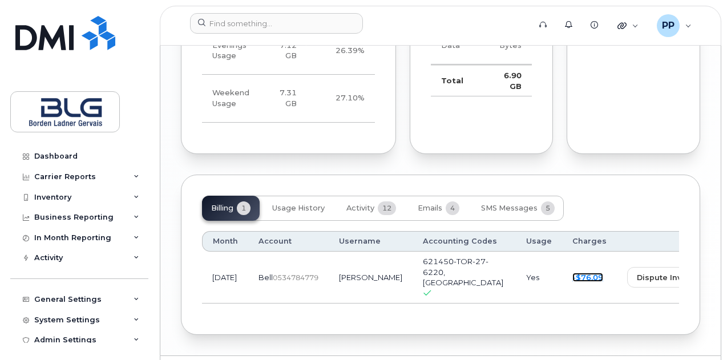
click at [573, 273] on link "-$76.09" at bounding box center [588, 277] width 31 height 9
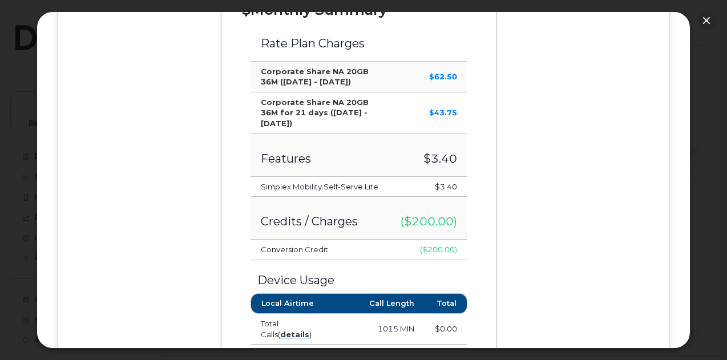
scroll to position [457, 0]
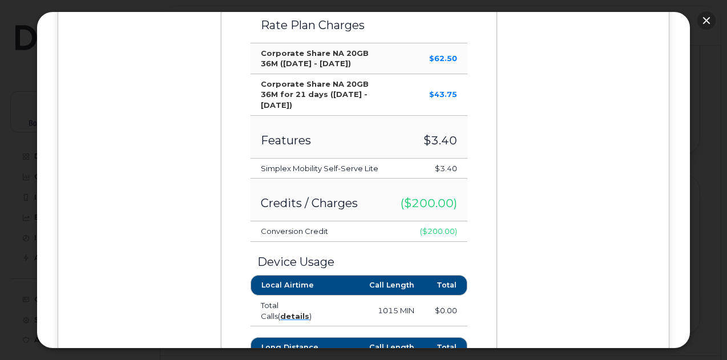
click at [708, 19] on button "button" at bounding box center [707, 20] width 18 height 18
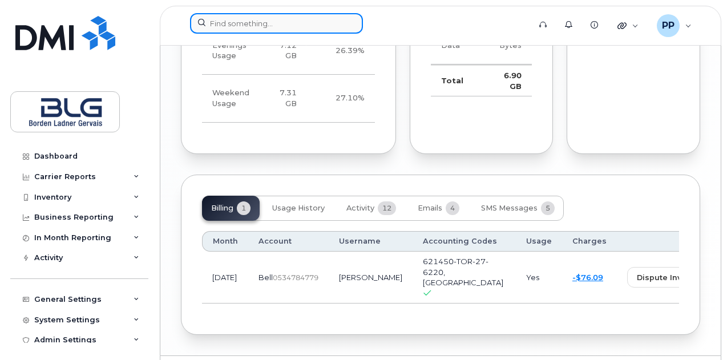
click at [238, 27] on input at bounding box center [276, 23] width 173 height 21
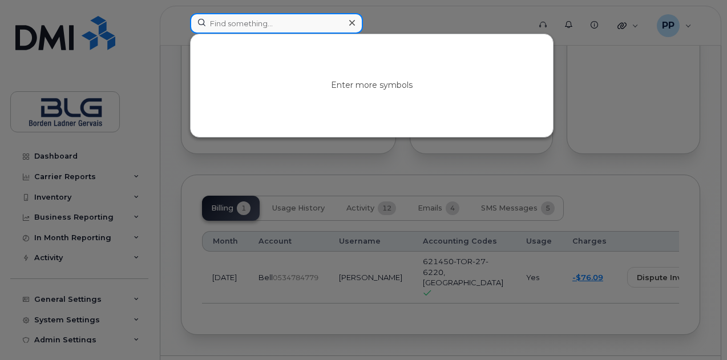
click at [239, 20] on input at bounding box center [276, 23] width 173 height 21
paste input "[PHONE_NUMBER]"
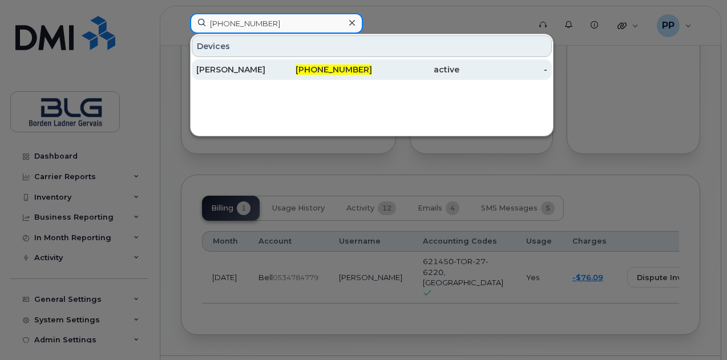
type input "[PHONE_NUMBER]"
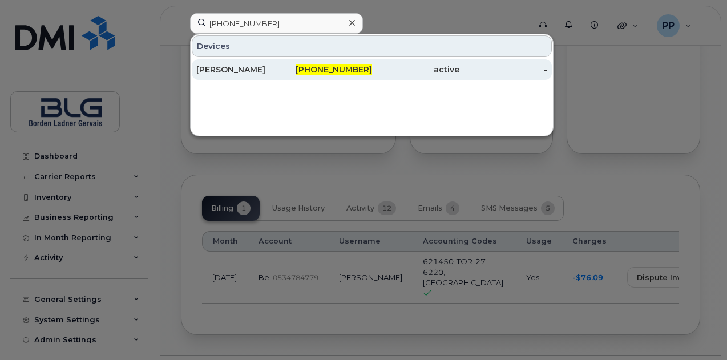
click at [250, 69] on div "[PERSON_NAME]" at bounding box center [240, 69] width 88 height 11
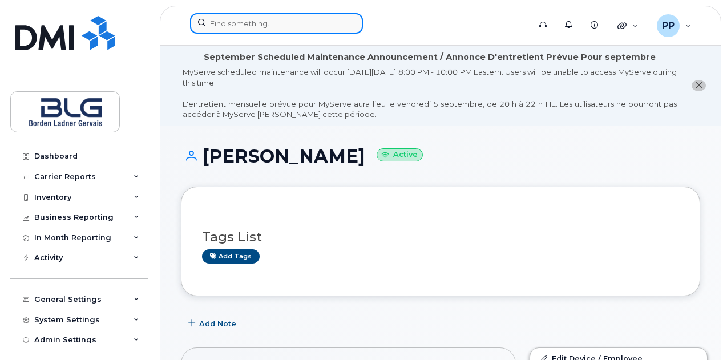
click at [247, 25] on input at bounding box center [276, 23] width 173 height 21
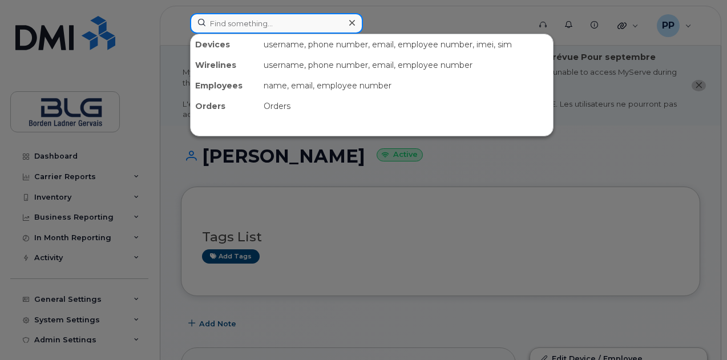
paste input "[PHONE_NUMBER]"
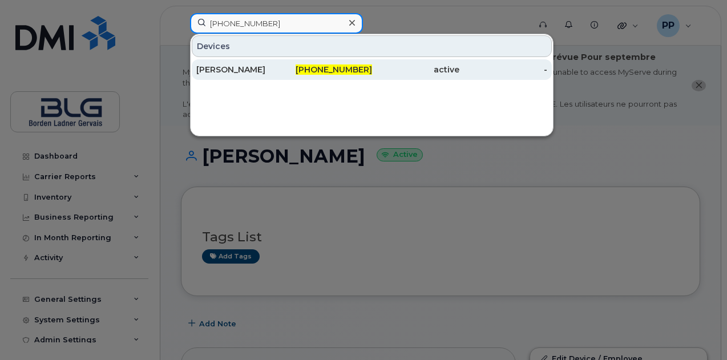
type input "[PHONE_NUMBER]"
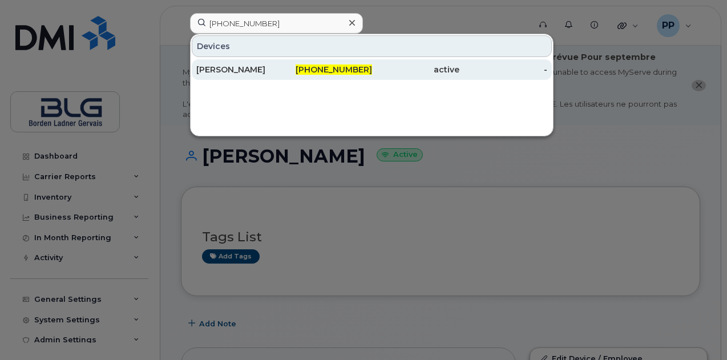
click at [236, 76] on div "[PERSON_NAME]" at bounding box center [240, 69] width 88 height 21
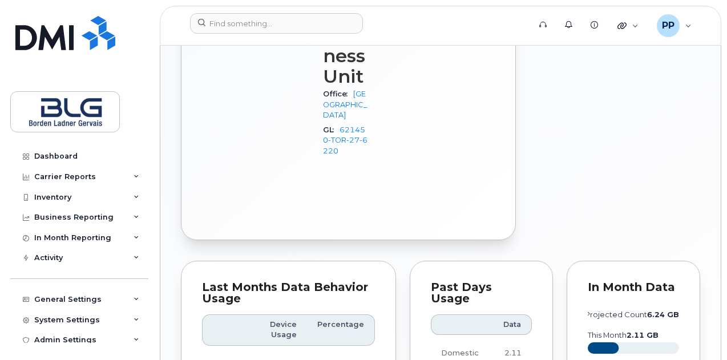
scroll to position [1085, 0]
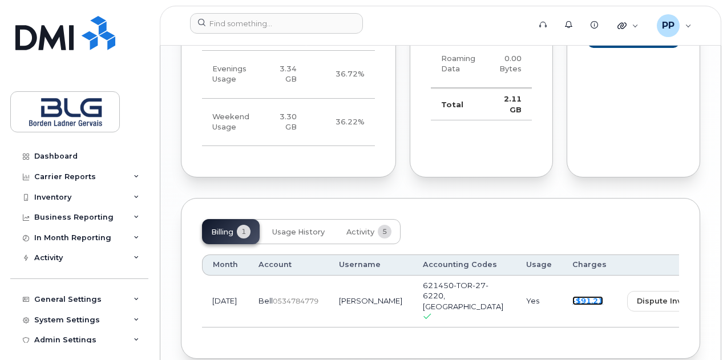
click at [573, 296] on link "-$91.21" at bounding box center [588, 300] width 31 height 9
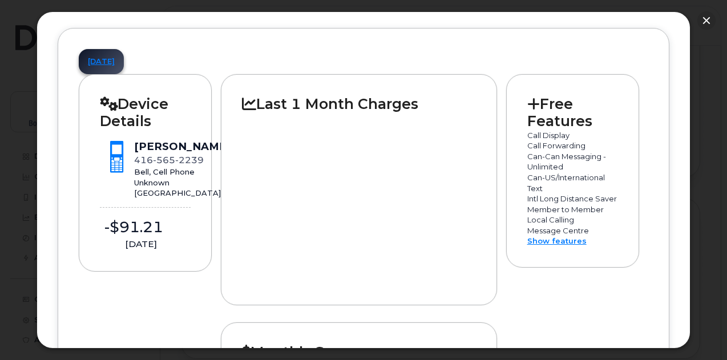
scroll to position [400, 0]
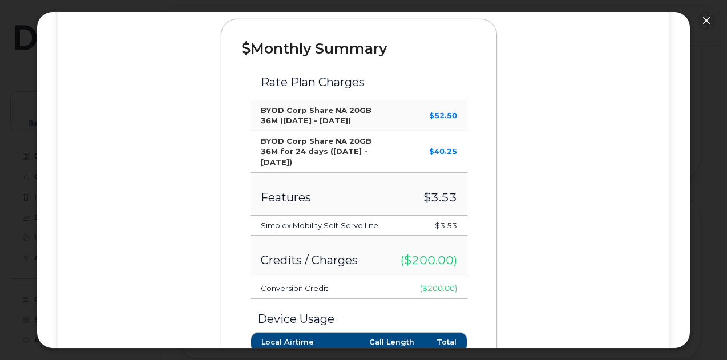
click at [11, 156] on div at bounding box center [363, 180] width 727 height 360
click at [708, 21] on button "button" at bounding box center [707, 20] width 18 height 18
